Goal: Information Seeking & Learning: Learn about a topic

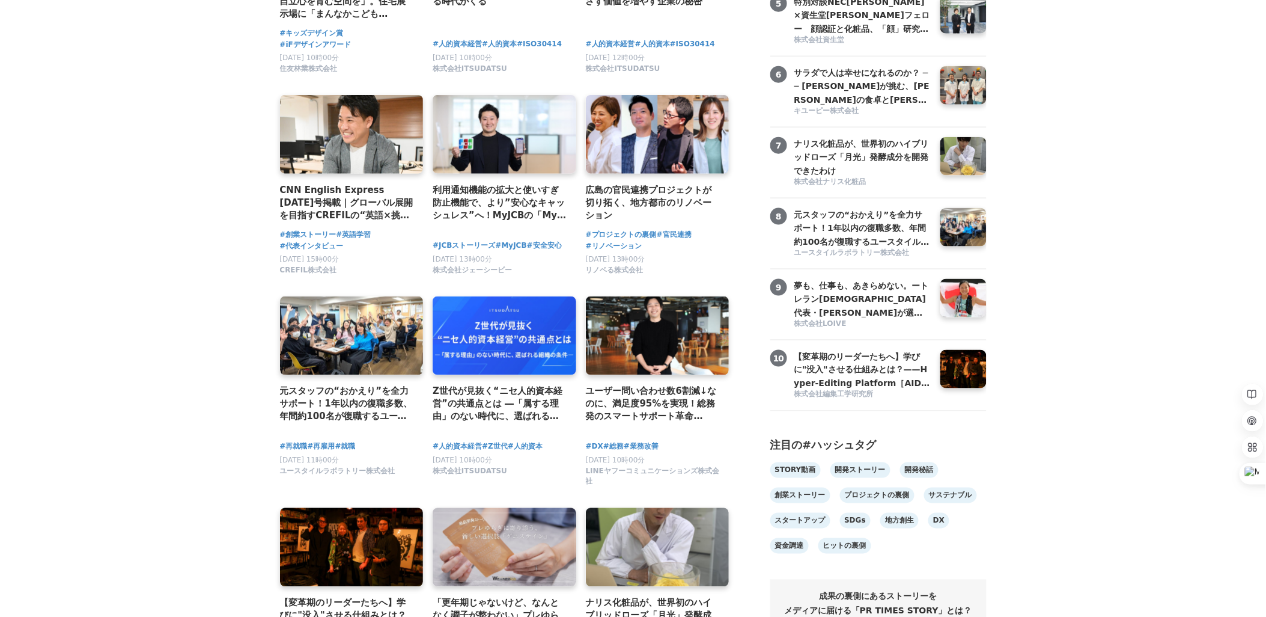
scroll to position [531, 0]
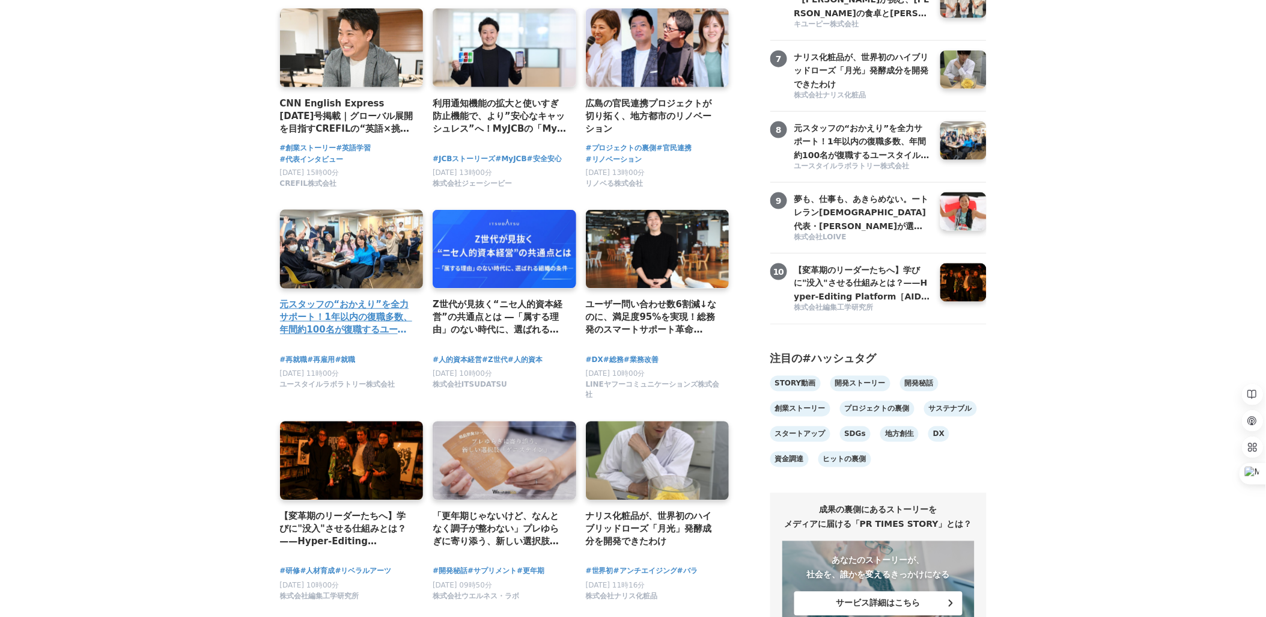
click at [321, 307] on h4 "元スタッフの“おかえり”を全力サポート！1年以内の復職多数、年間約100名が復職するユースタイルラボラトリーの「カムバック採用」実績と背景を公開" at bounding box center [347, 317] width 134 height 39
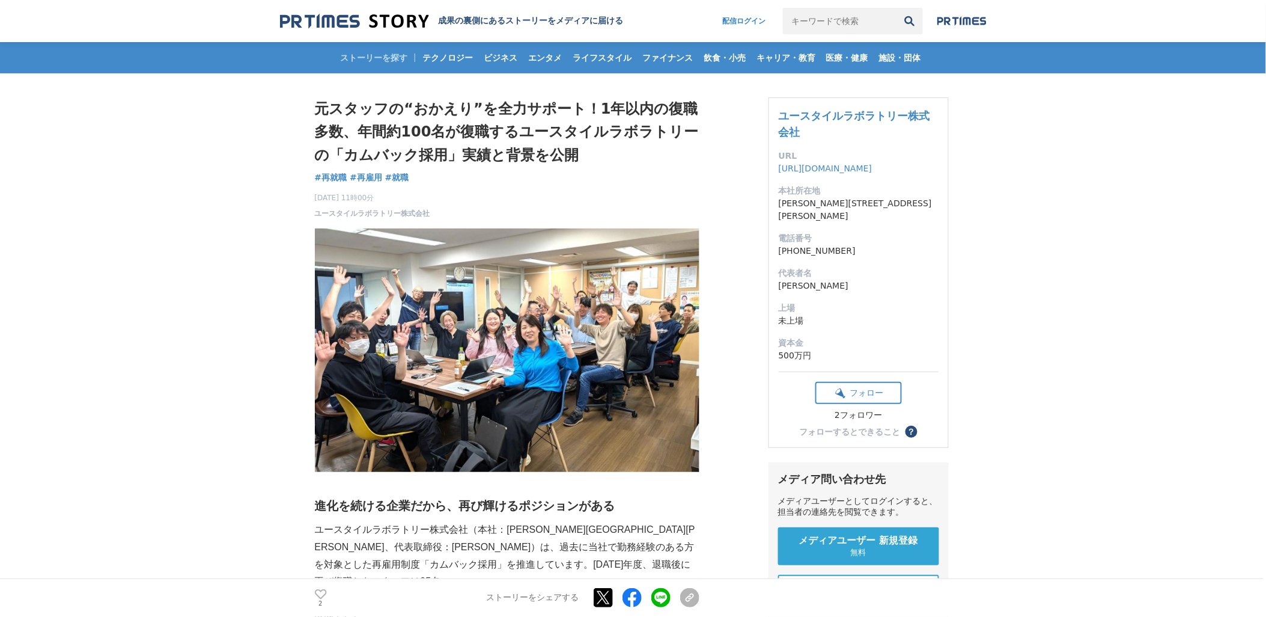
scroll to position [145, 0]
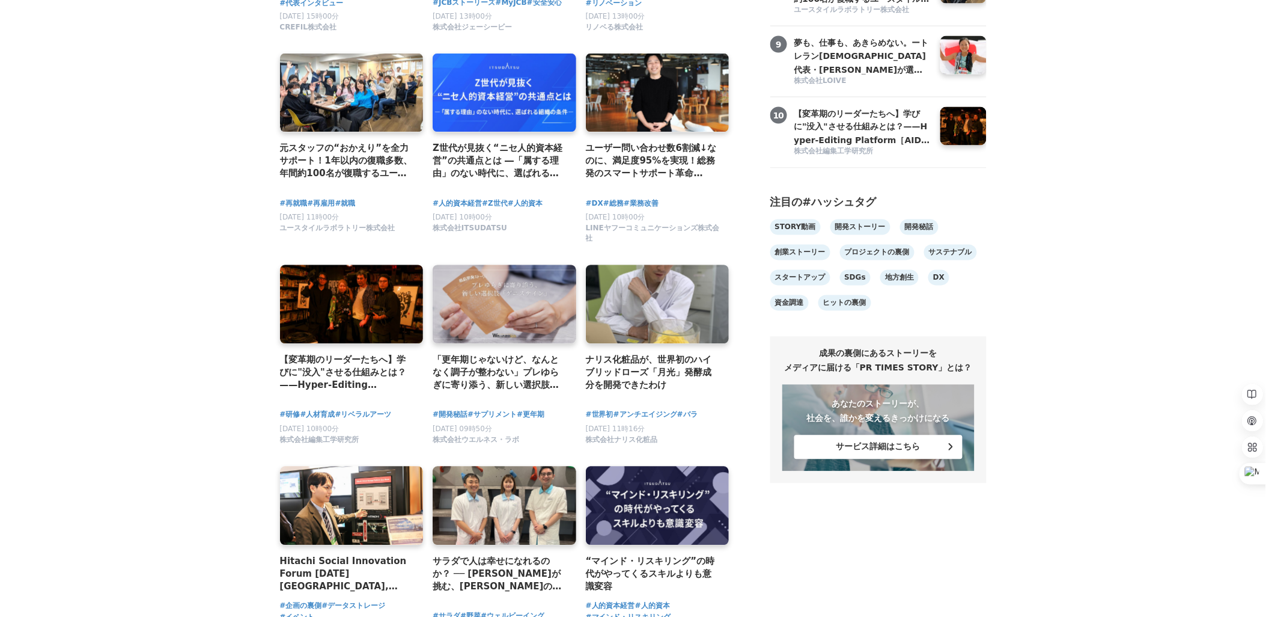
scroll to position [744, 0]
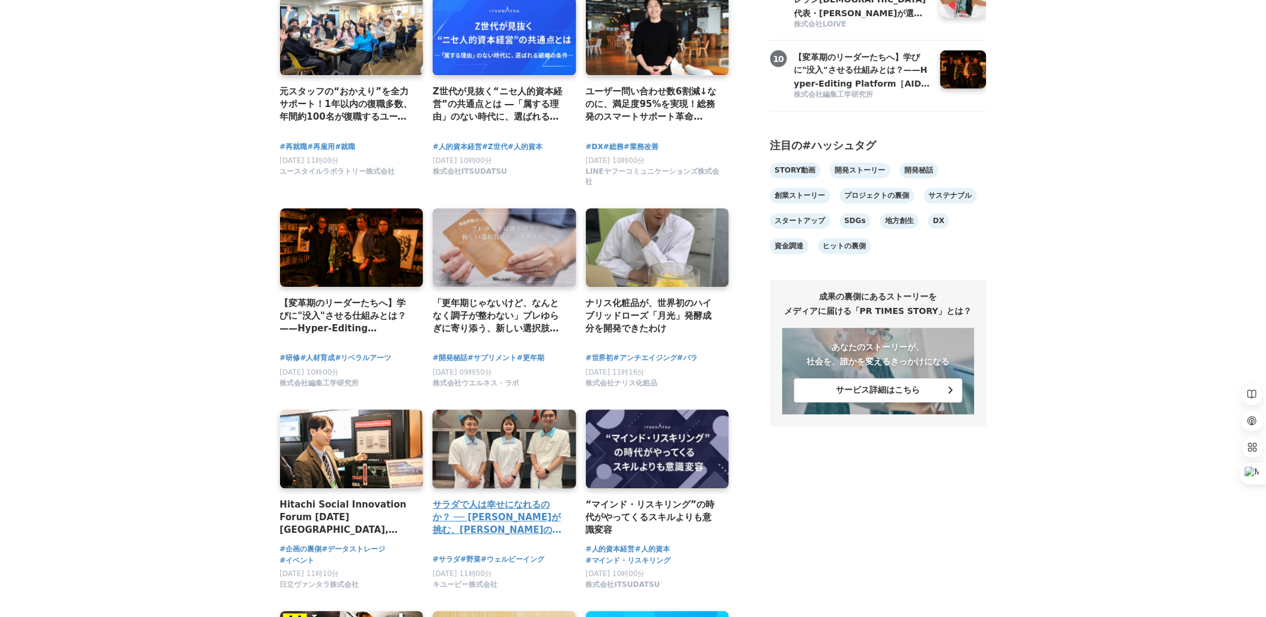
click at [495, 500] on div "サラダで人は幸せになれるのか？ ── [PERSON_NAME]が挑む、[PERSON_NAME]の食卓と[PERSON_NAME]の可能性" at bounding box center [505, 476] width 144 height 132
click at [479, 521] on h4 "サラダで人は幸せになれるのか？ ── [PERSON_NAME]が挑む、[PERSON_NAME]の食卓と[PERSON_NAME]の可能性" at bounding box center [500, 517] width 134 height 39
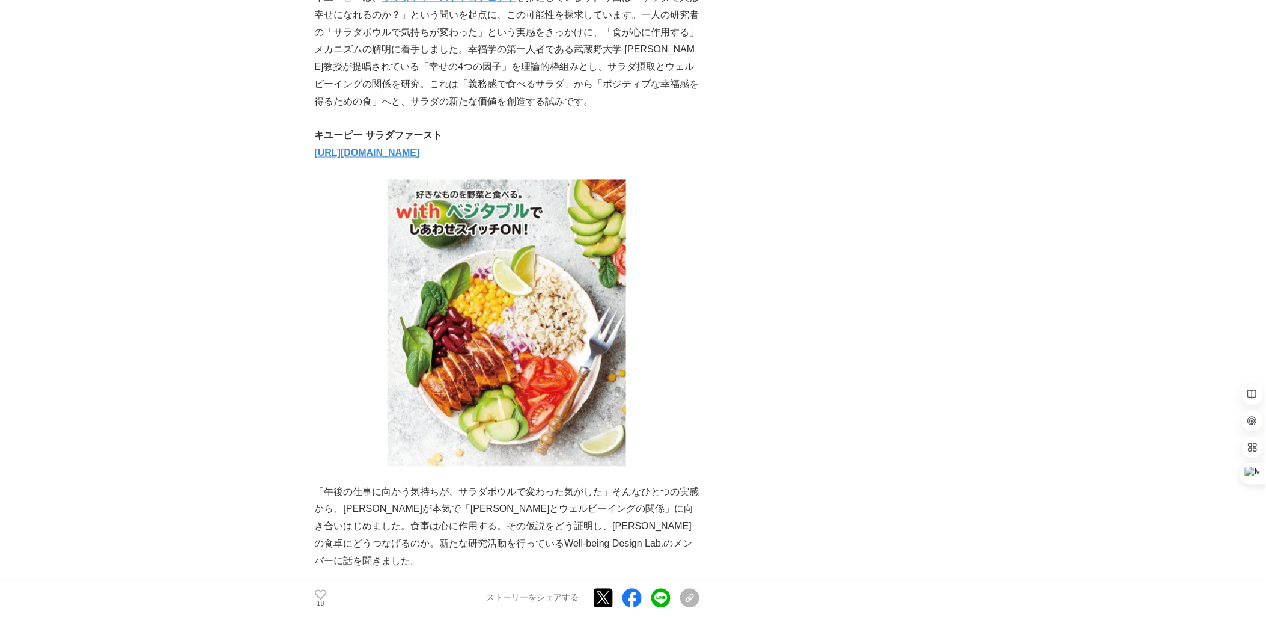
scroll to position [697, 0]
